Goal: Find specific page/section: Find specific page/section

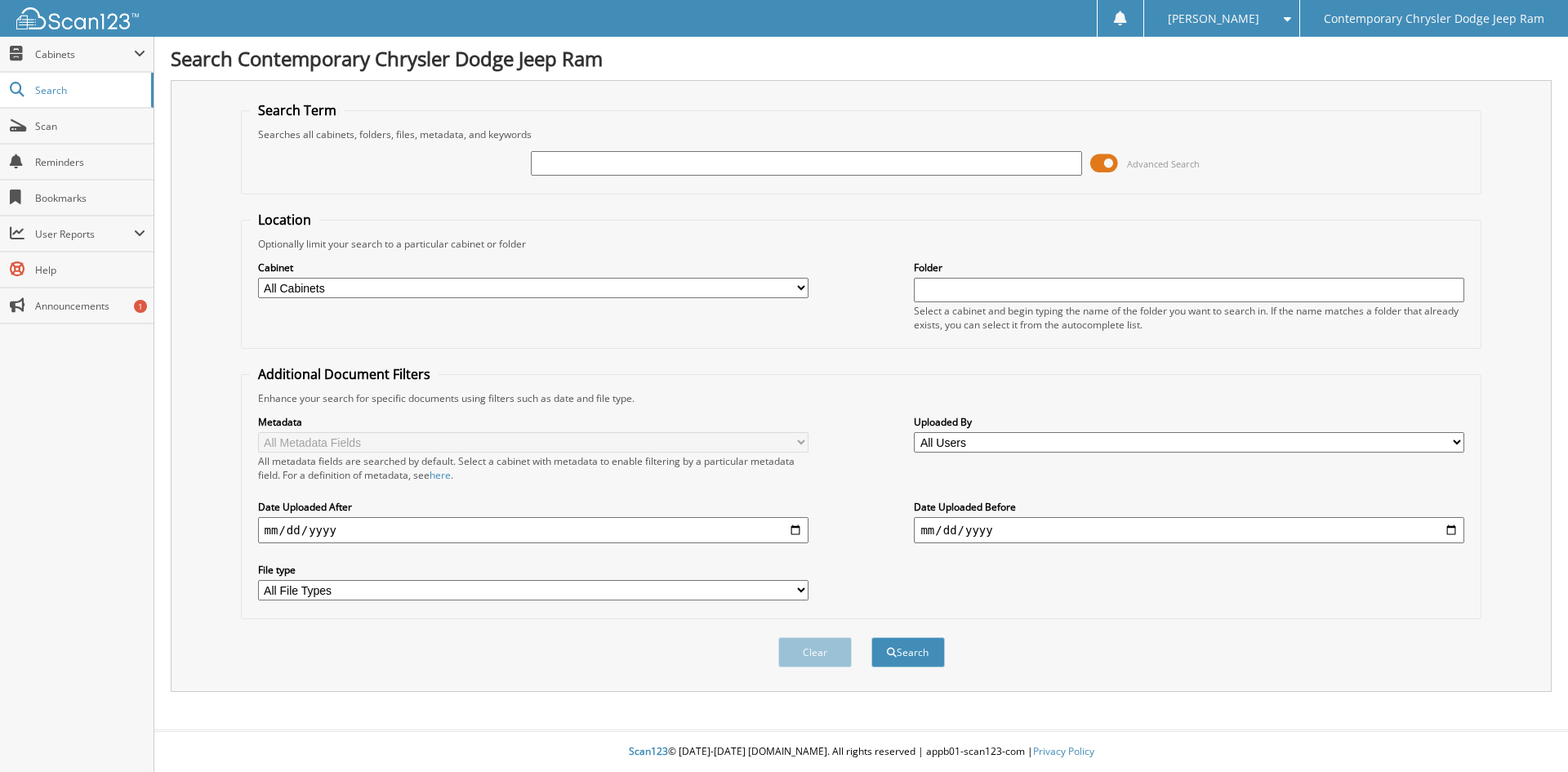
click at [730, 164] on input "text" at bounding box center [806, 163] width 551 height 24
type input "96687"
click at [871, 637] on button "Search" at bounding box center [908, 652] width 73 height 30
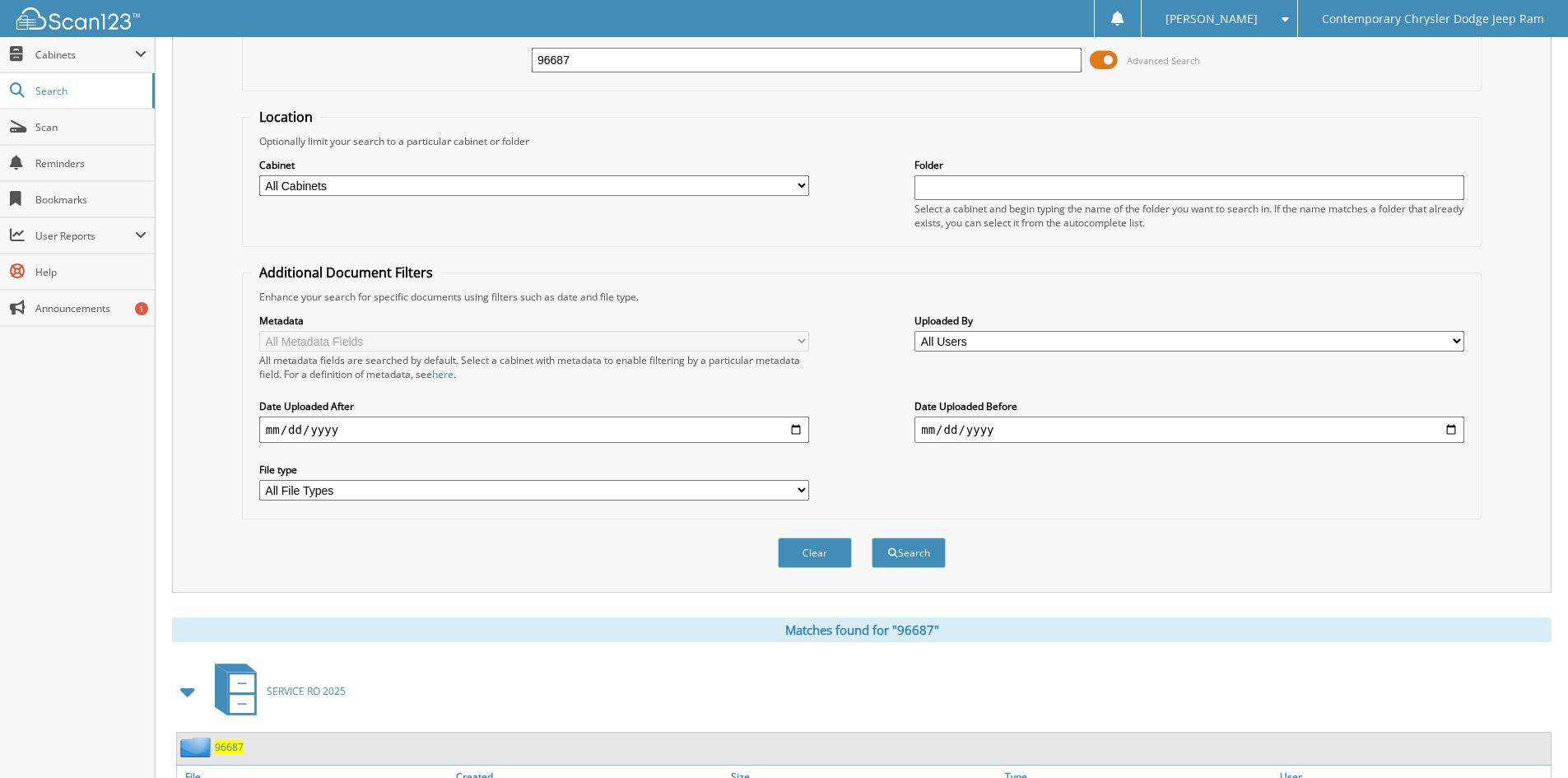
scroll to position [247, 0]
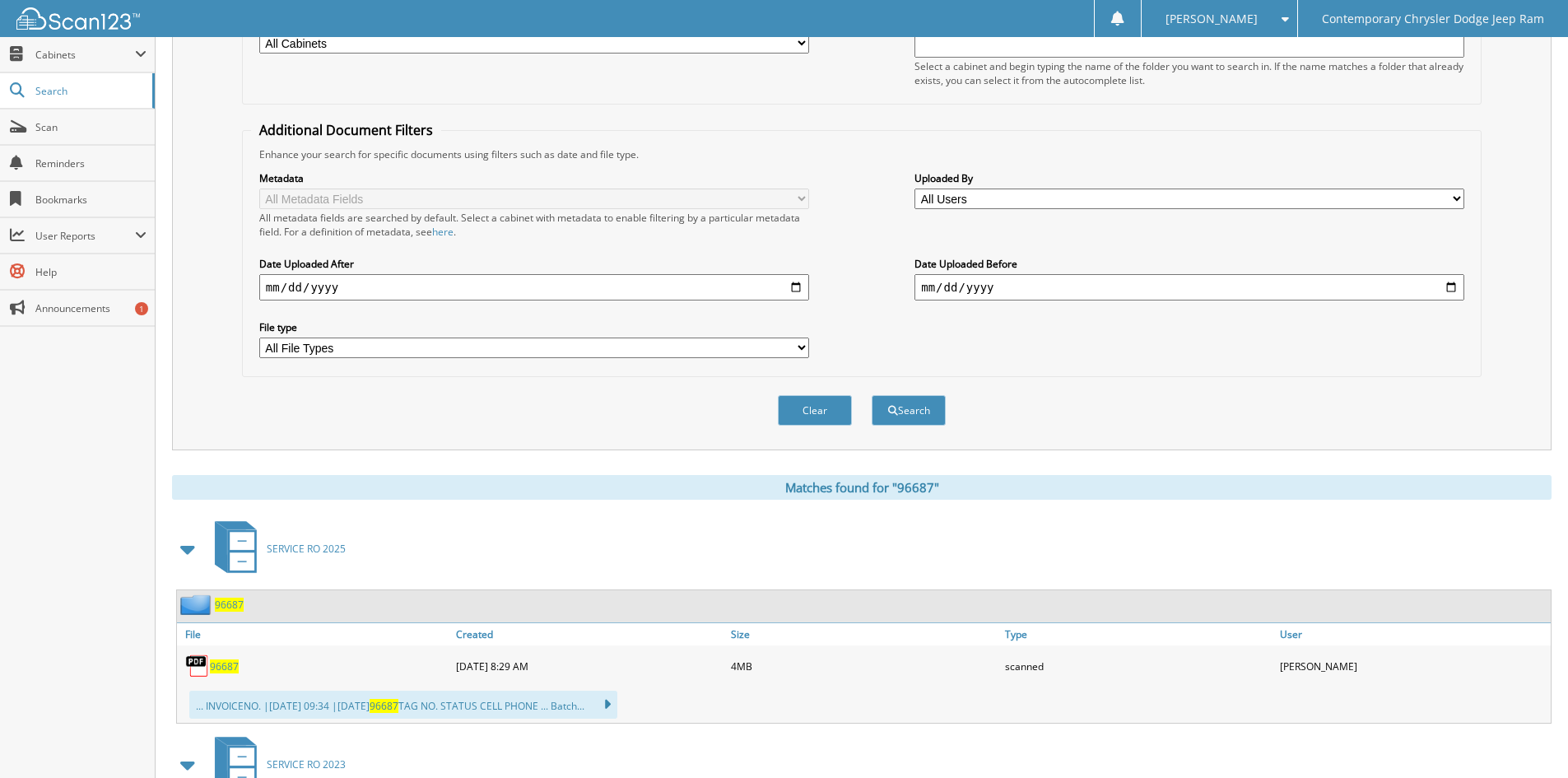
click at [235, 670] on span "96687" at bounding box center [224, 666] width 29 height 14
